Goal: Information Seeking & Learning: Learn about a topic

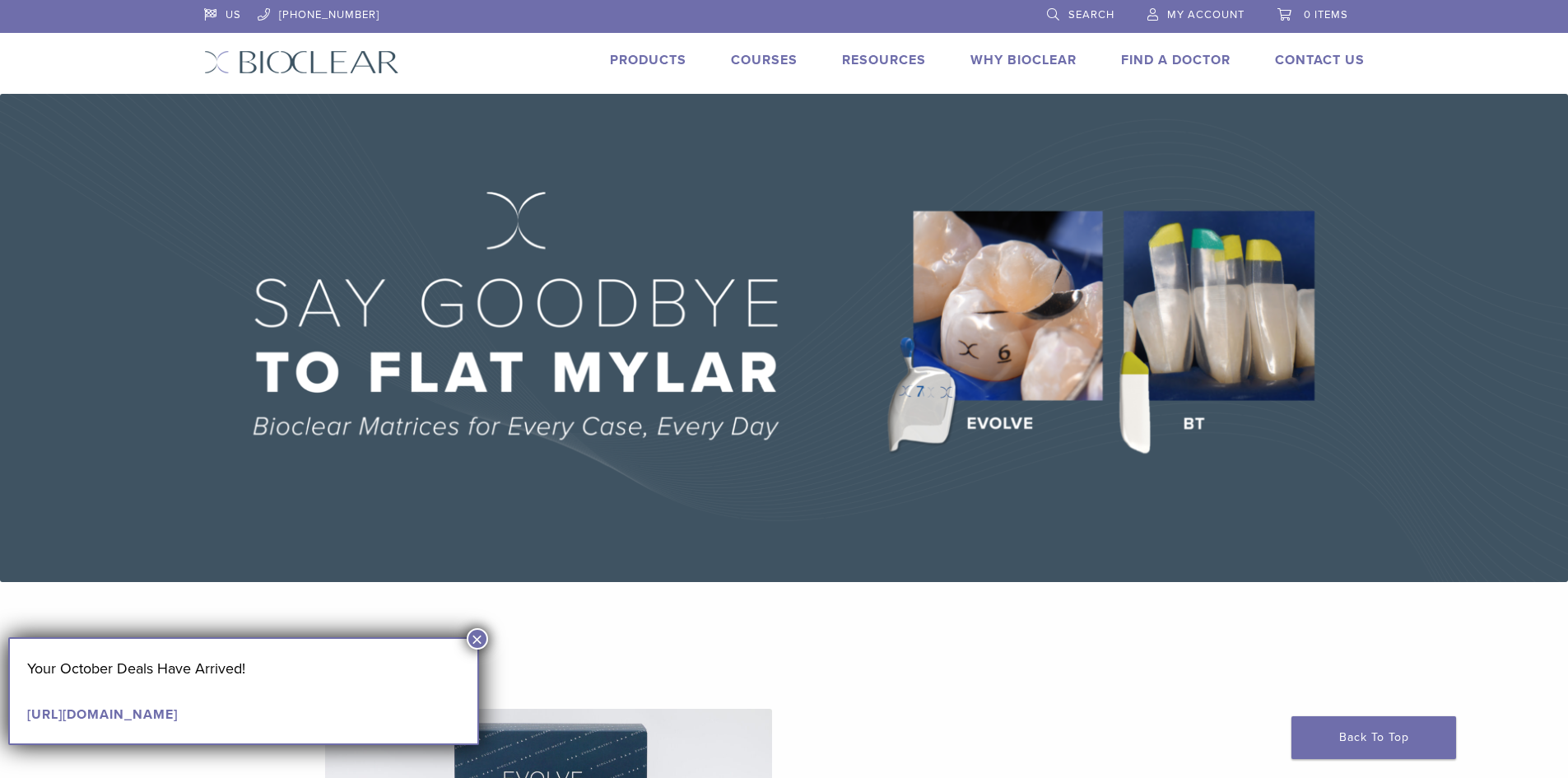
click at [478, 636] on button "×" at bounding box center [478, 639] width 22 height 22
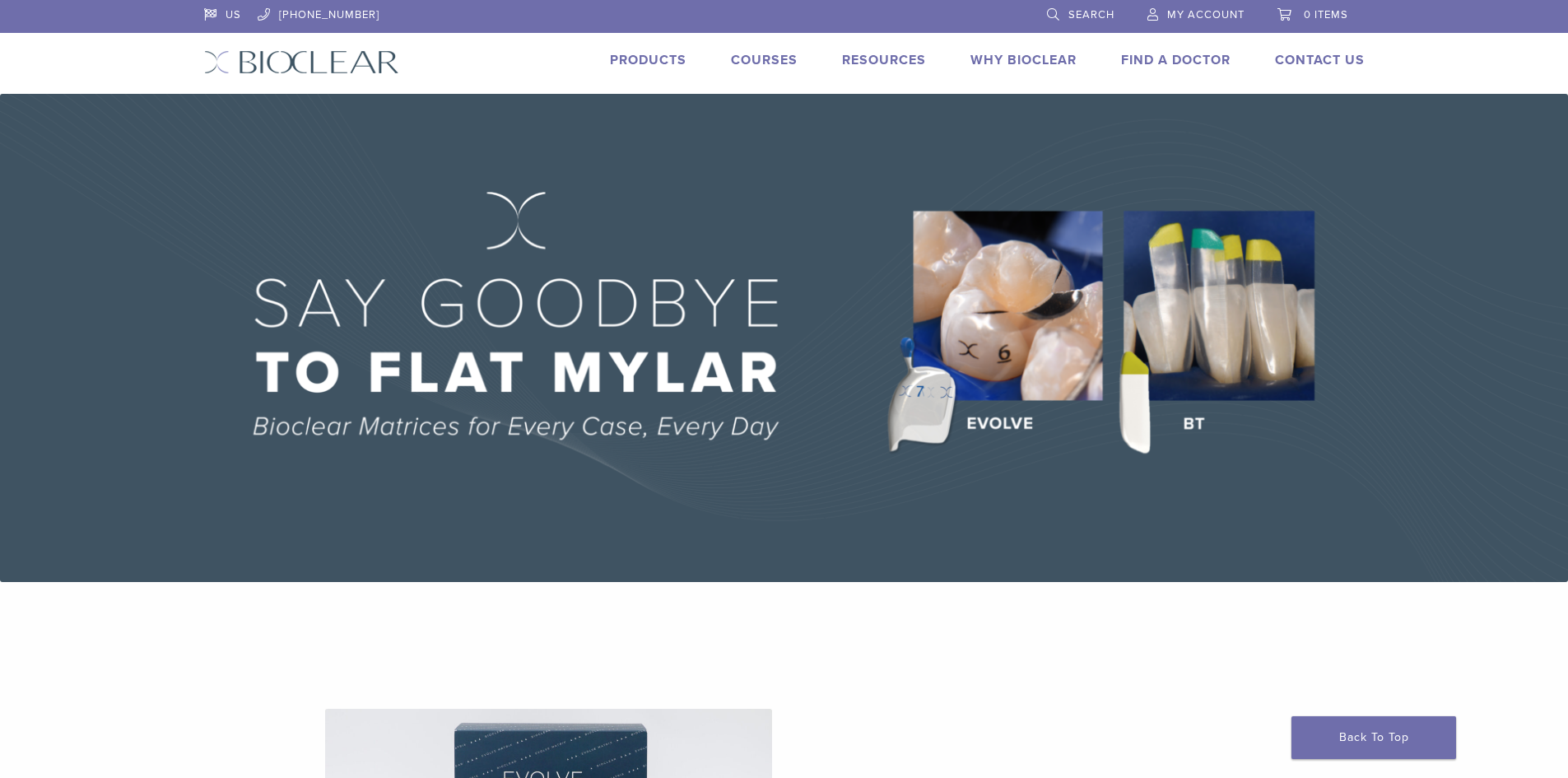
click at [772, 63] on link "Courses" at bounding box center [764, 60] width 66 height 16
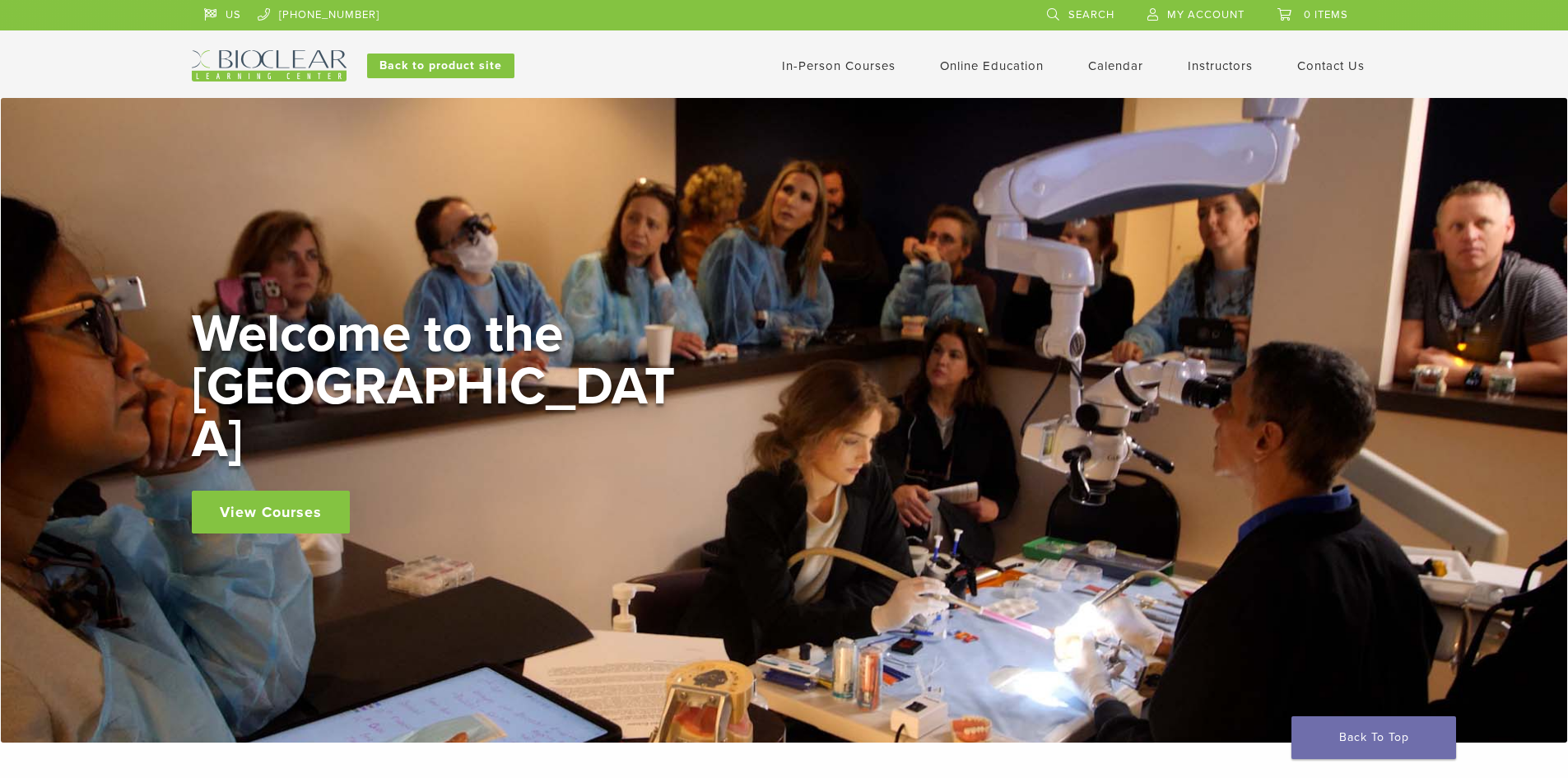
click at [827, 65] on link "In-Person Courses" at bounding box center [838, 66] width 114 height 15
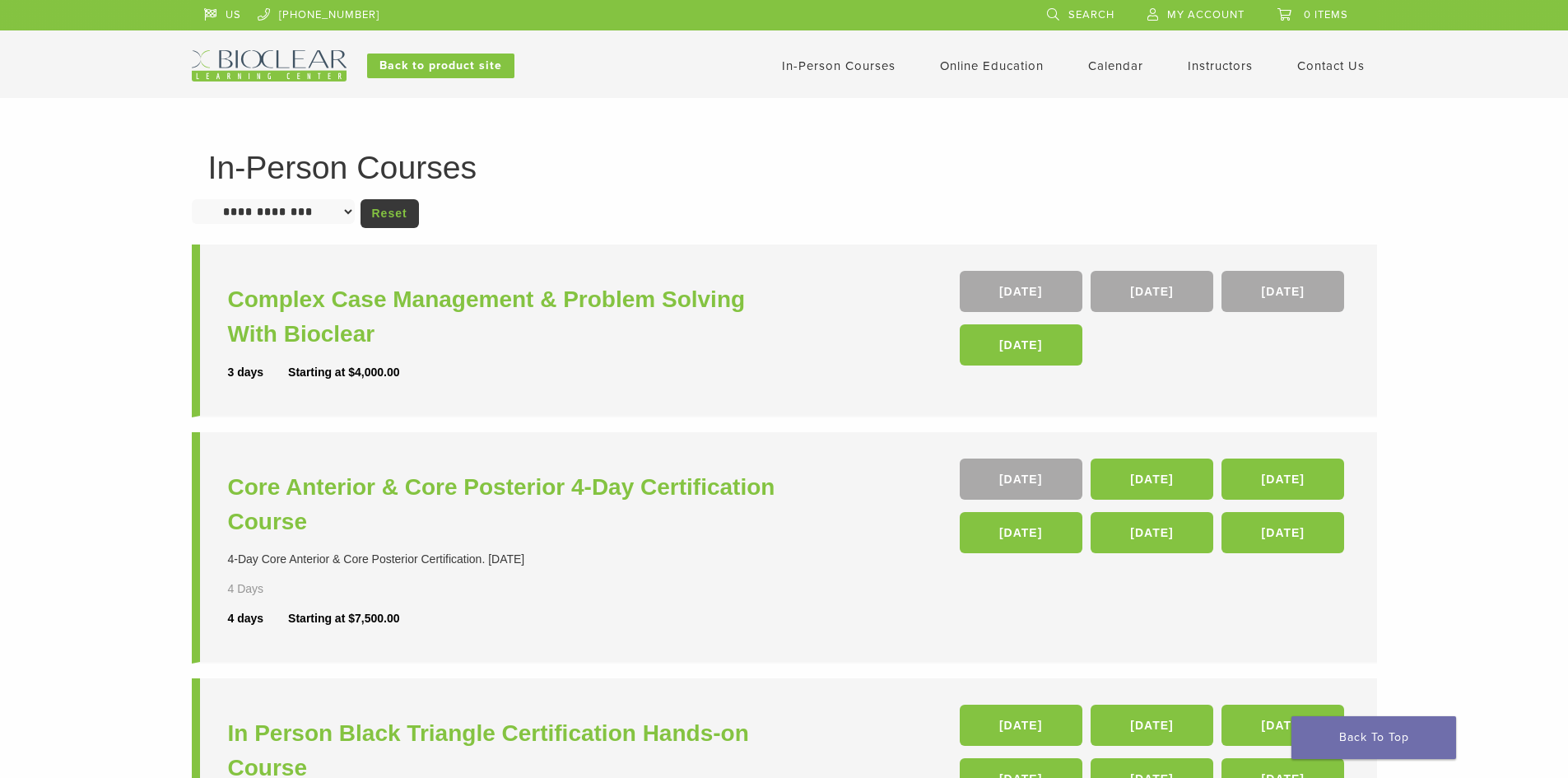
click at [1203, 64] on link "Instructors" at bounding box center [1219, 66] width 65 height 15
click at [1119, 66] on link "Calendar" at bounding box center [1115, 66] width 55 height 15
click at [1103, 65] on link "Calendar" at bounding box center [1115, 66] width 55 height 15
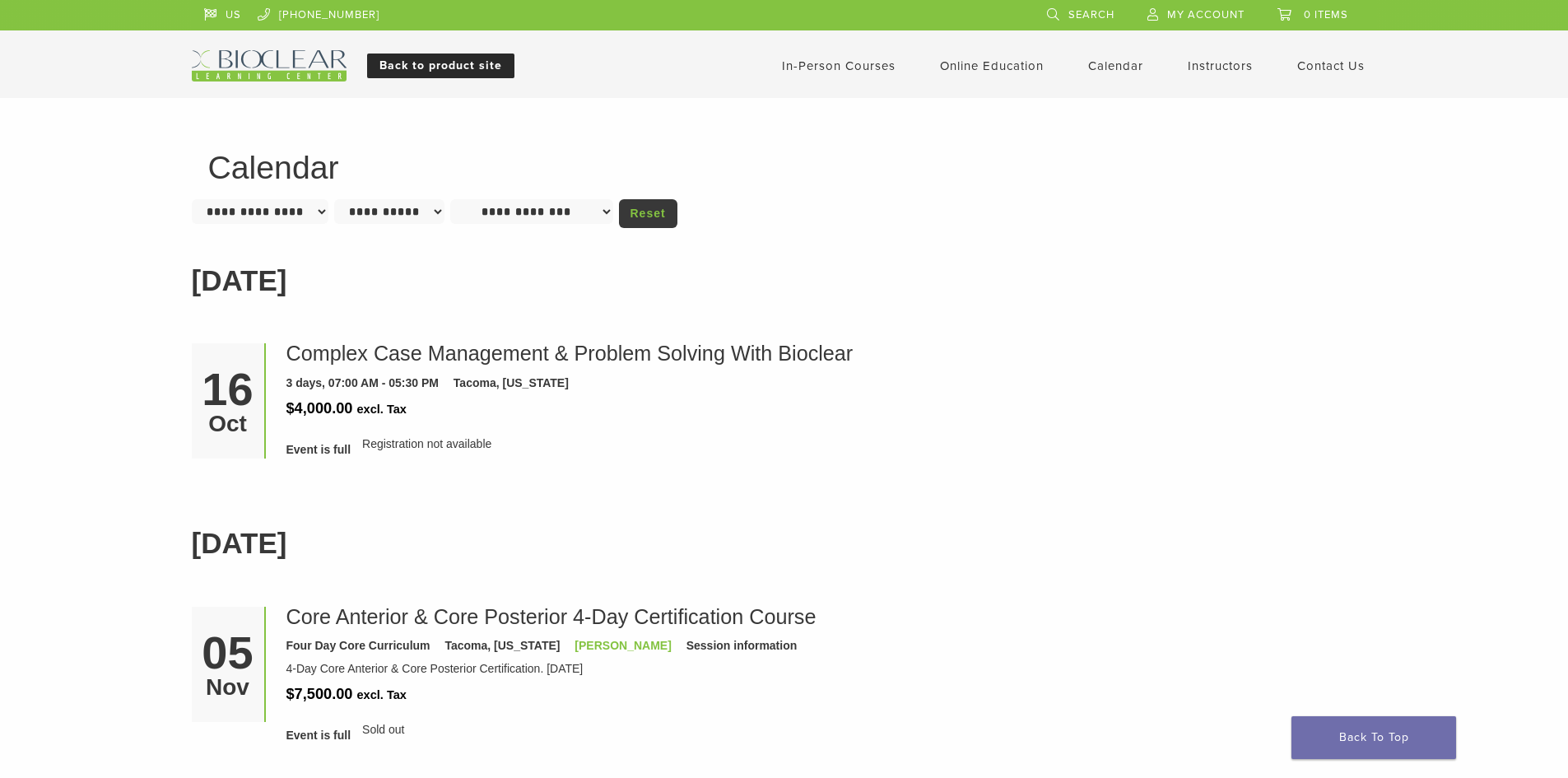
click at [379, 65] on link "Back to product site" at bounding box center [440, 65] width 147 height 25
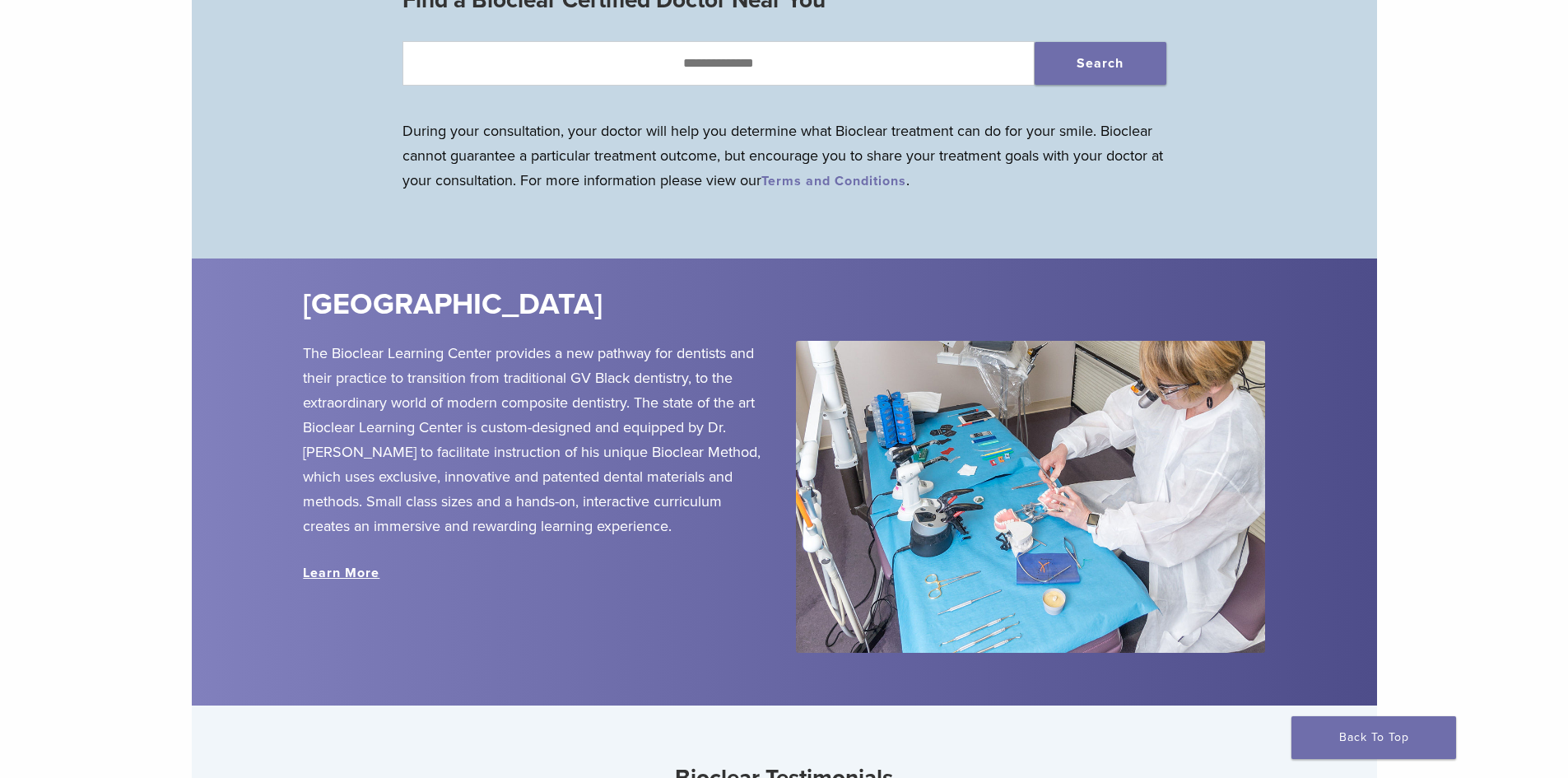
scroll to position [1764, 0]
